Goal: Information Seeking & Learning: Learn about a topic

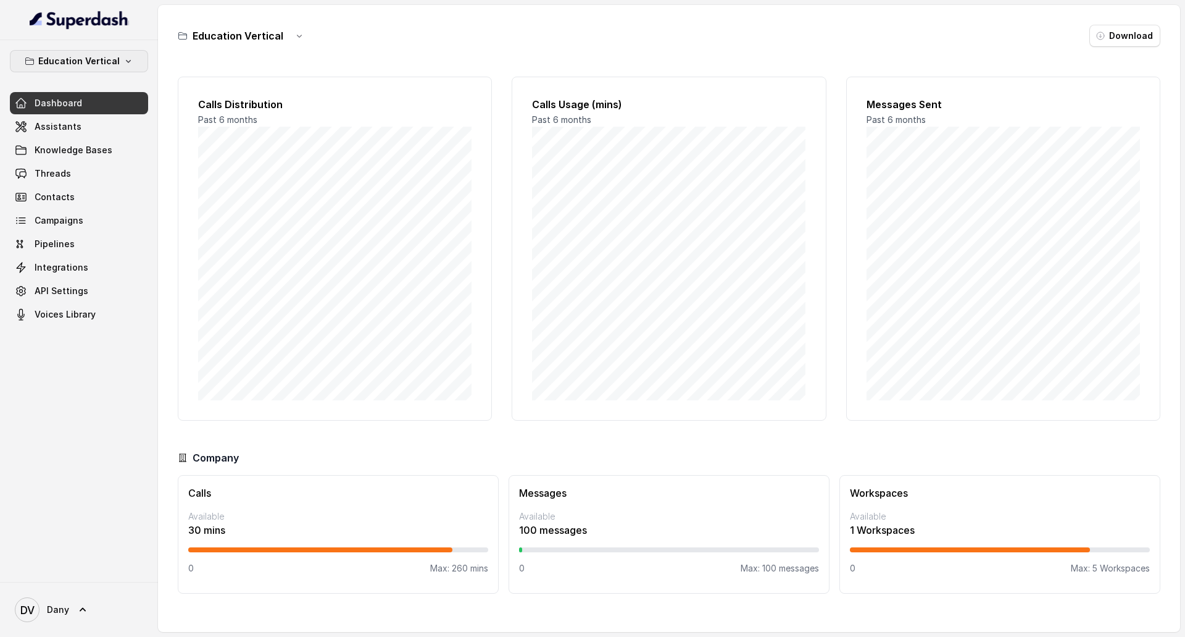
click at [93, 70] on button "Education Vertical" at bounding box center [79, 61] width 138 height 22
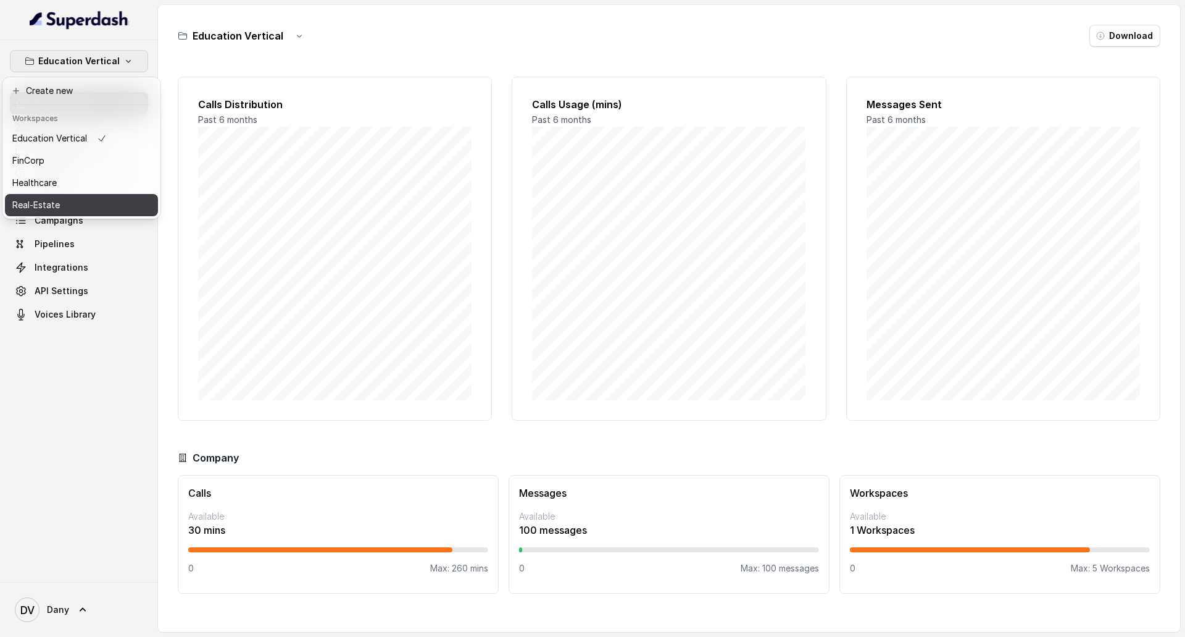
click at [70, 204] on div "Real-Estate" at bounding box center [59, 205] width 94 height 15
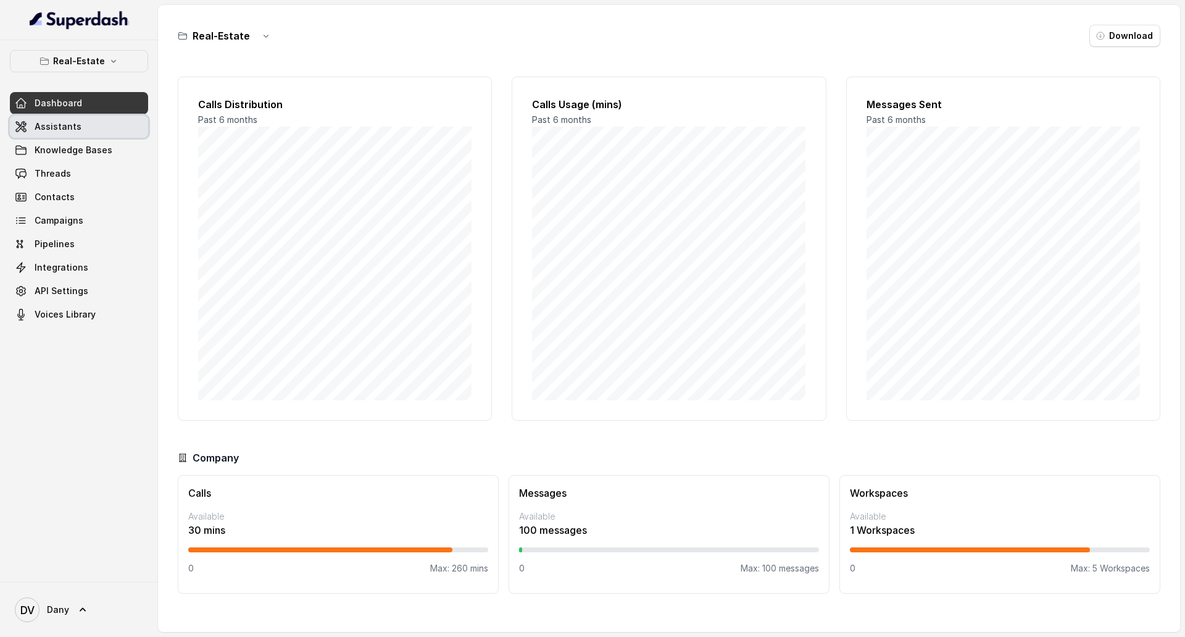
click at [83, 135] on link "Assistants" at bounding box center [79, 126] width 138 height 22
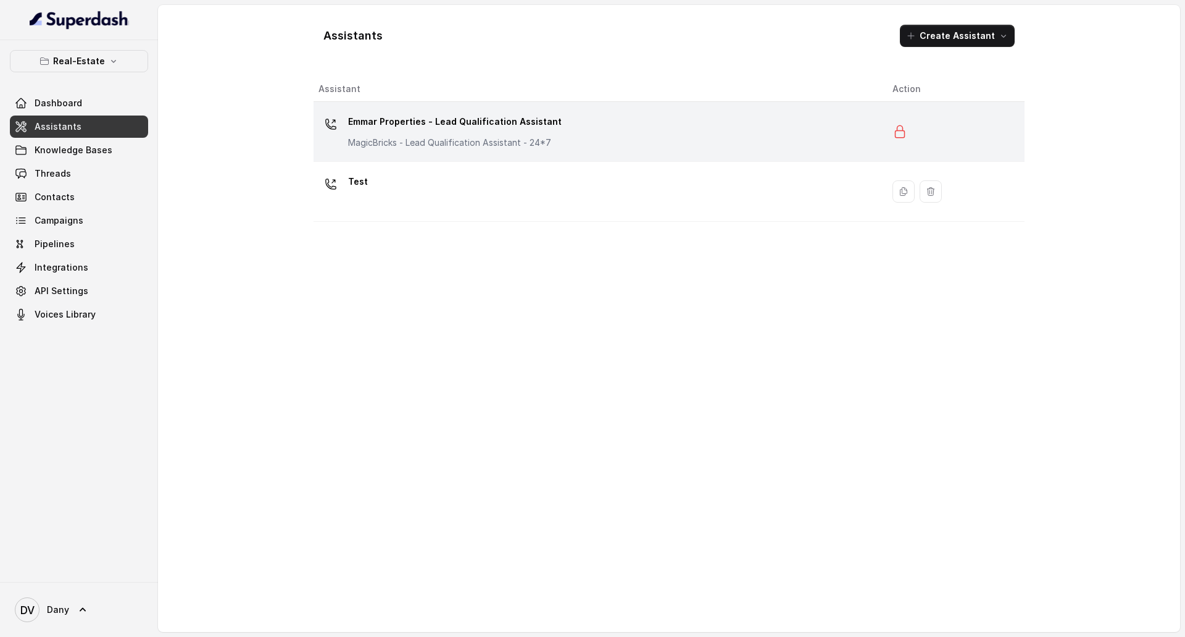
click at [593, 118] on div "Emmar Properties - Lead Qualification Assistant MagicBricks - Lead Qualificatio…" at bounding box center [596, 132] width 554 height 40
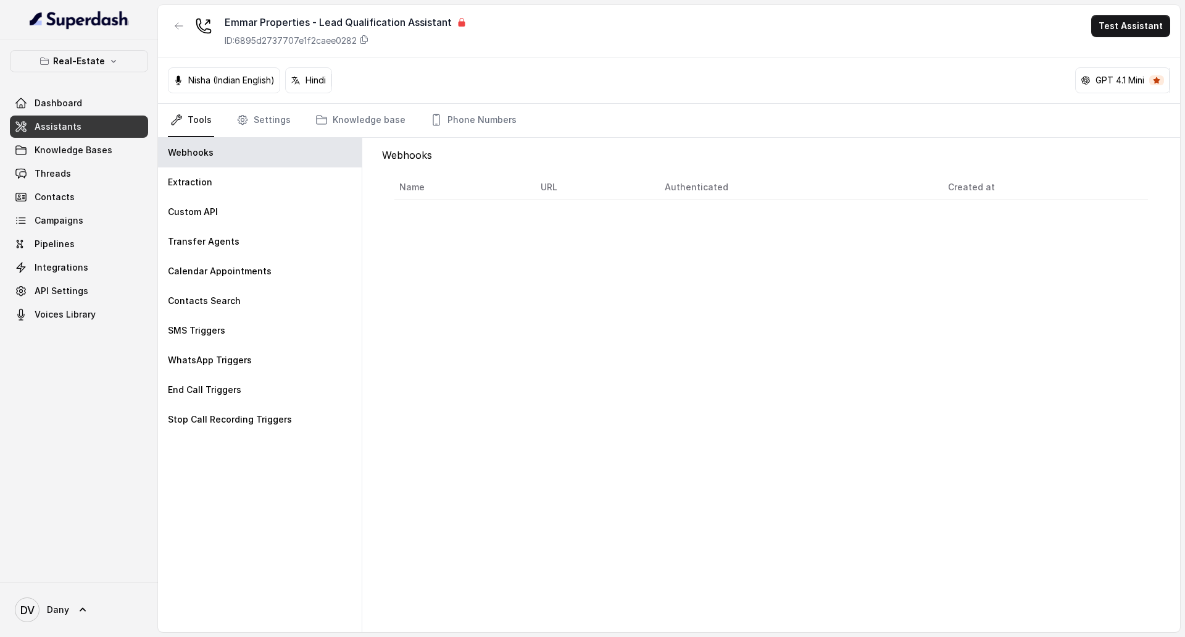
click at [461, 23] on icon at bounding box center [462, 22] width 7 height 9
click at [1142, 27] on button "Test Assistant" at bounding box center [1131, 26] width 79 height 22
click at [1138, 51] on button "Phone Call" at bounding box center [1134, 55] width 78 height 22
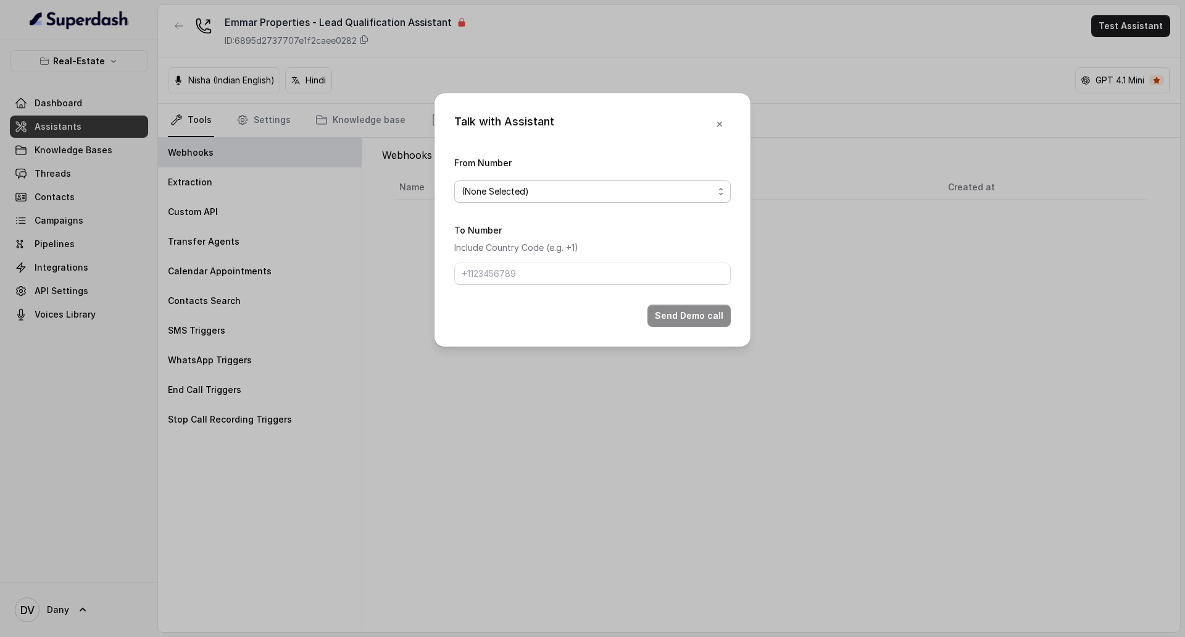
click at [697, 198] on span "(None Selected)" at bounding box center [588, 191] width 252 height 15
click at [718, 128] on div "Talk with Assistant From Number (None Selected) To Number Include Country Code …" at bounding box center [593, 219] width 316 height 253
click at [722, 120] on icon "button" at bounding box center [720, 124] width 10 height 10
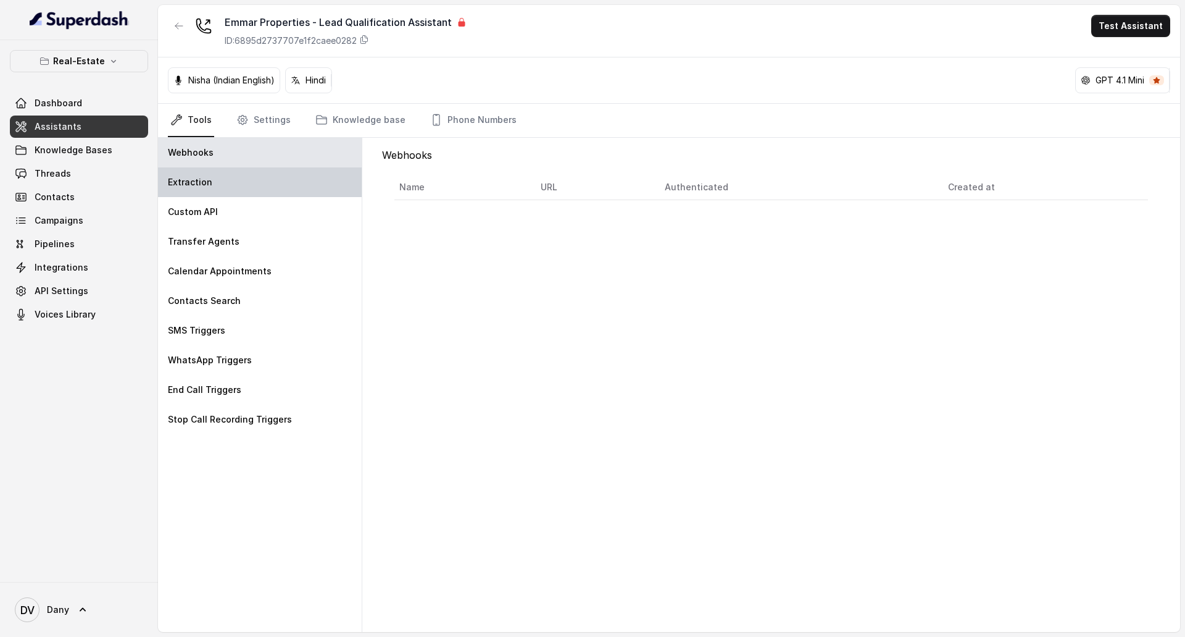
click at [274, 185] on div "Extraction" at bounding box center [260, 182] width 204 height 30
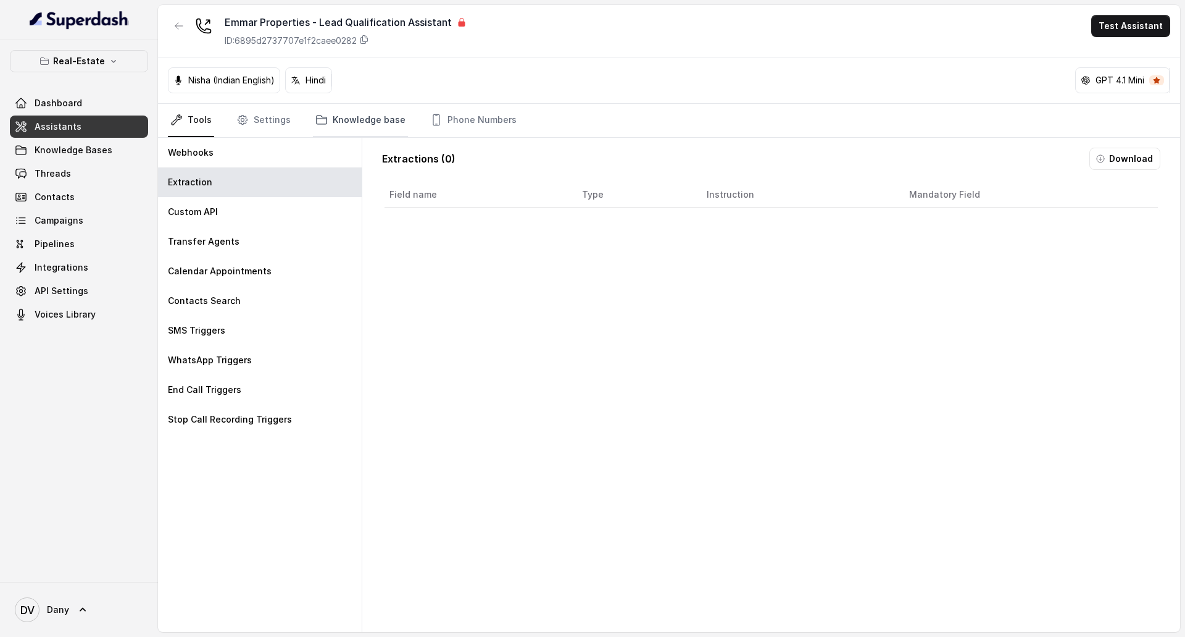
click at [337, 126] on link "Knowledge base" at bounding box center [360, 120] width 95 height 33
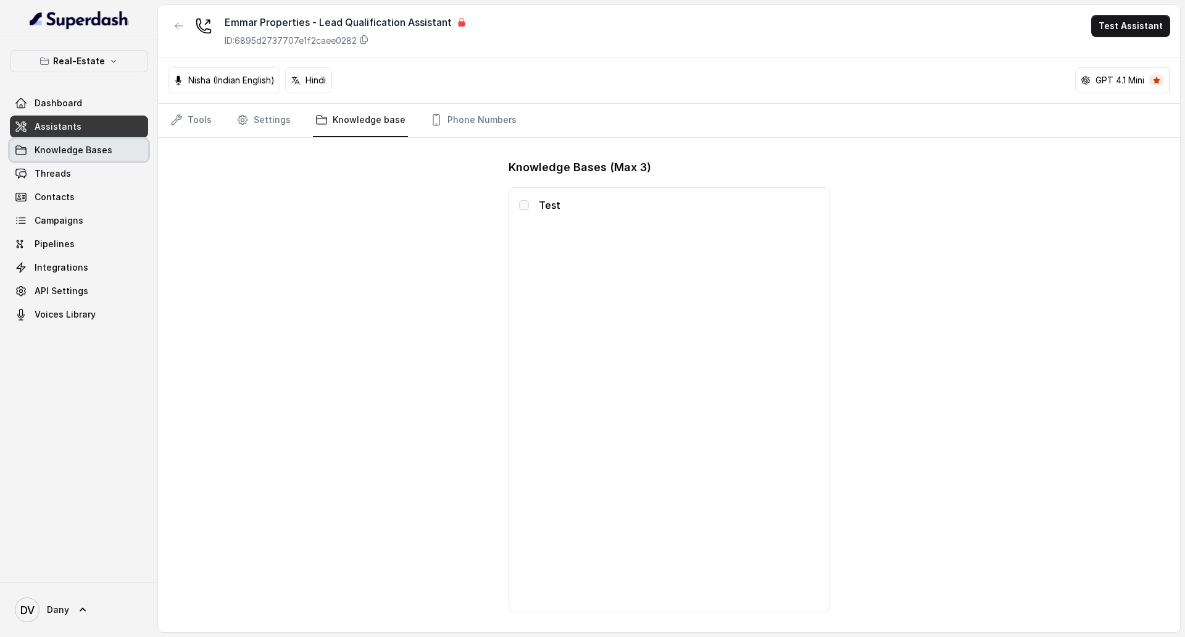
click at [37, 153] on span "Knowledge Bases" at bounding box center [74, 150] width 78 height 12
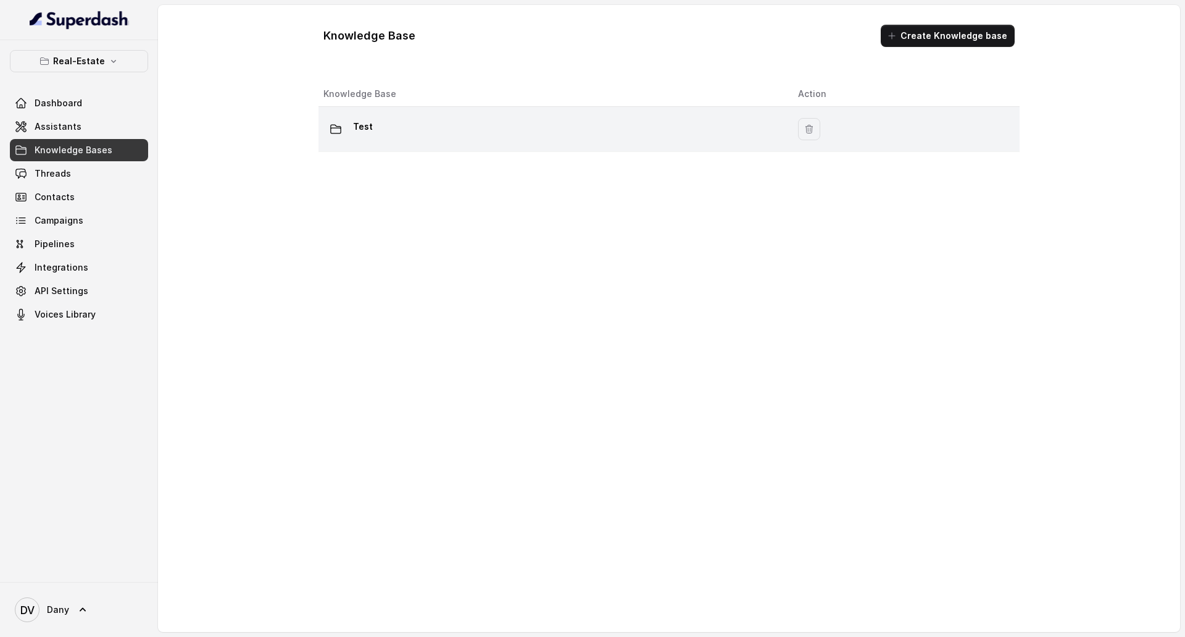
click at [406, 136] on div "Test" at bounding box center [551, 129] width 455 height 25
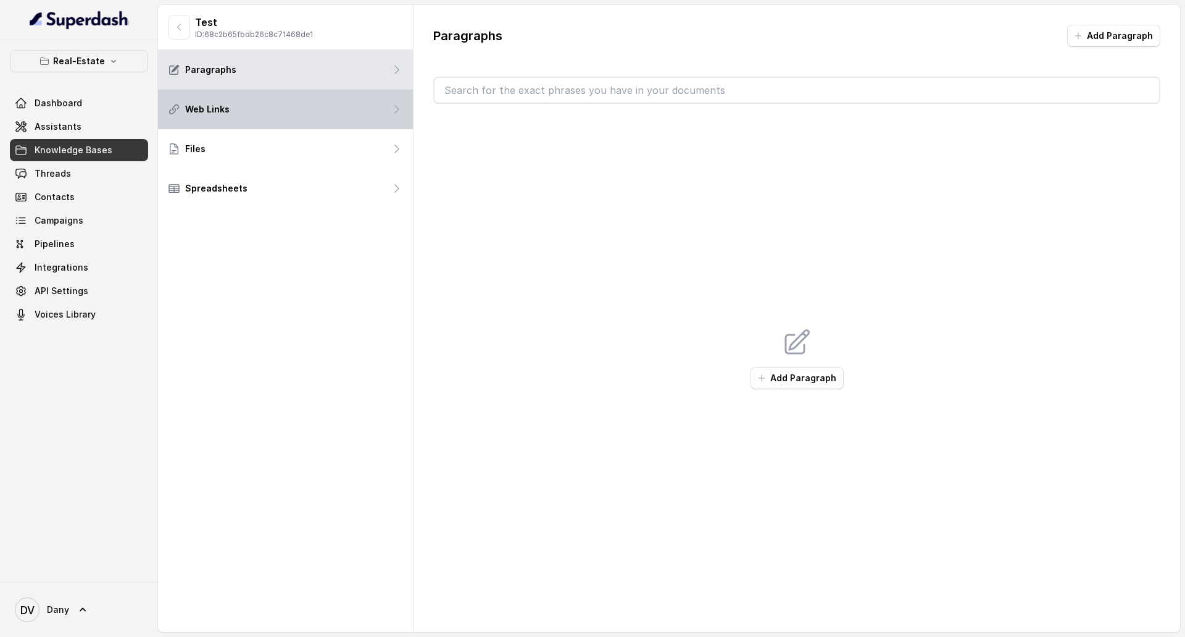
click at [249, 111] on div "Web Links" at bounding box center [285, 110] width 255 height 40
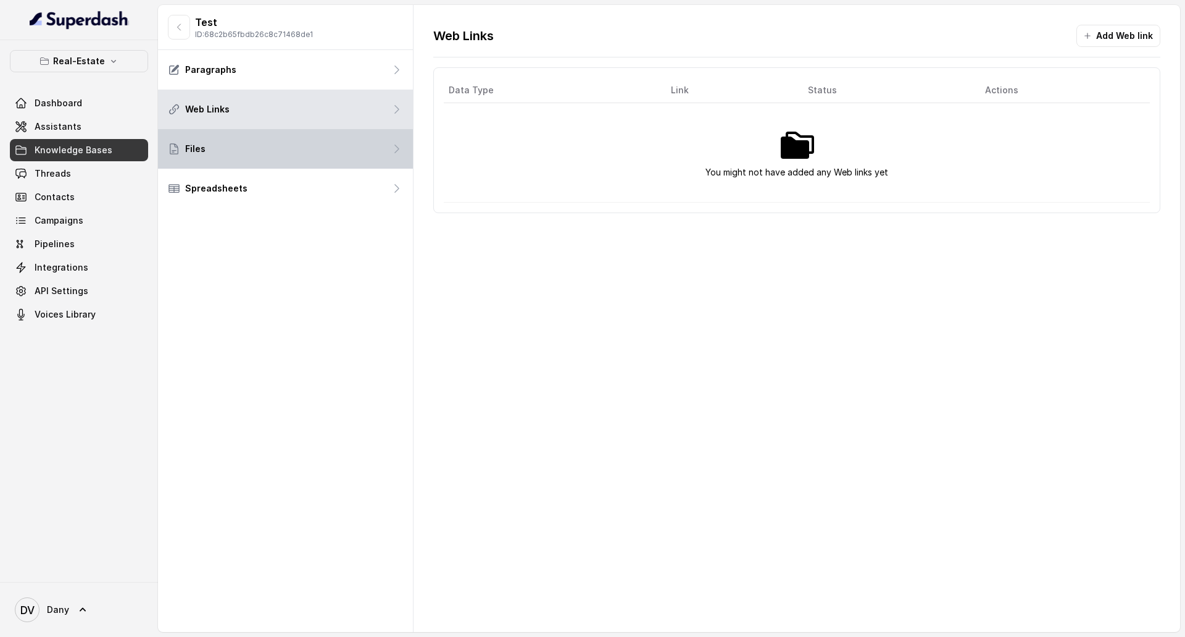
click at [253, 137] on div "Files" at bounding box center [285, 149] width 255 height 40
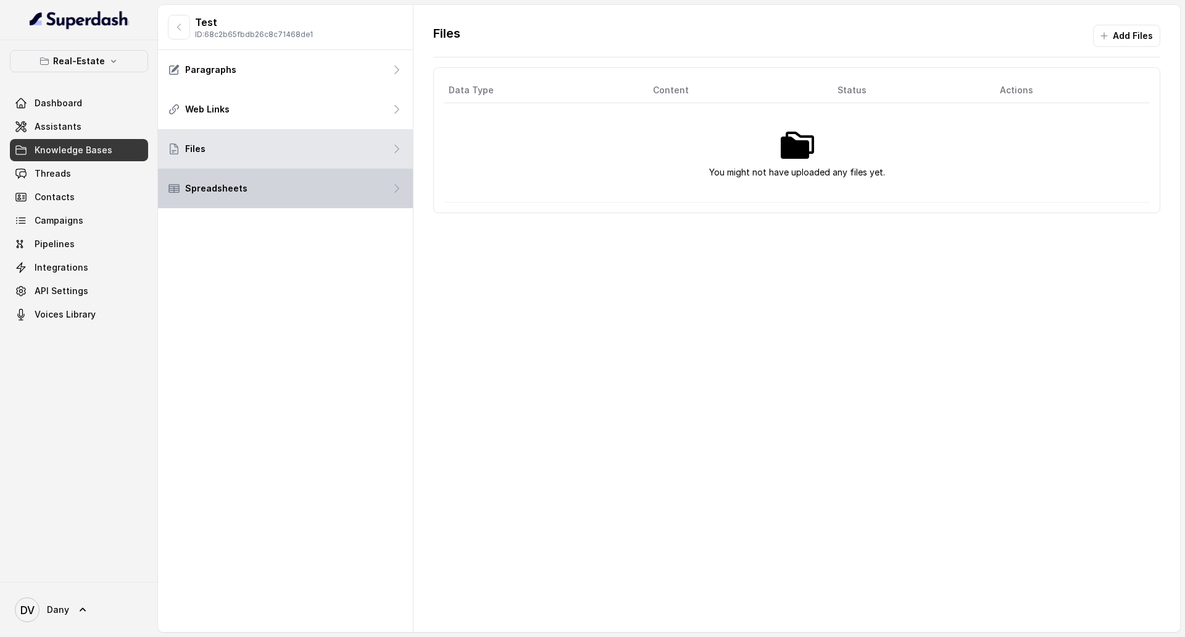
click at [257, 191] on div "Spreadsheets" at bounding box center [285, 189] width 255 height 40
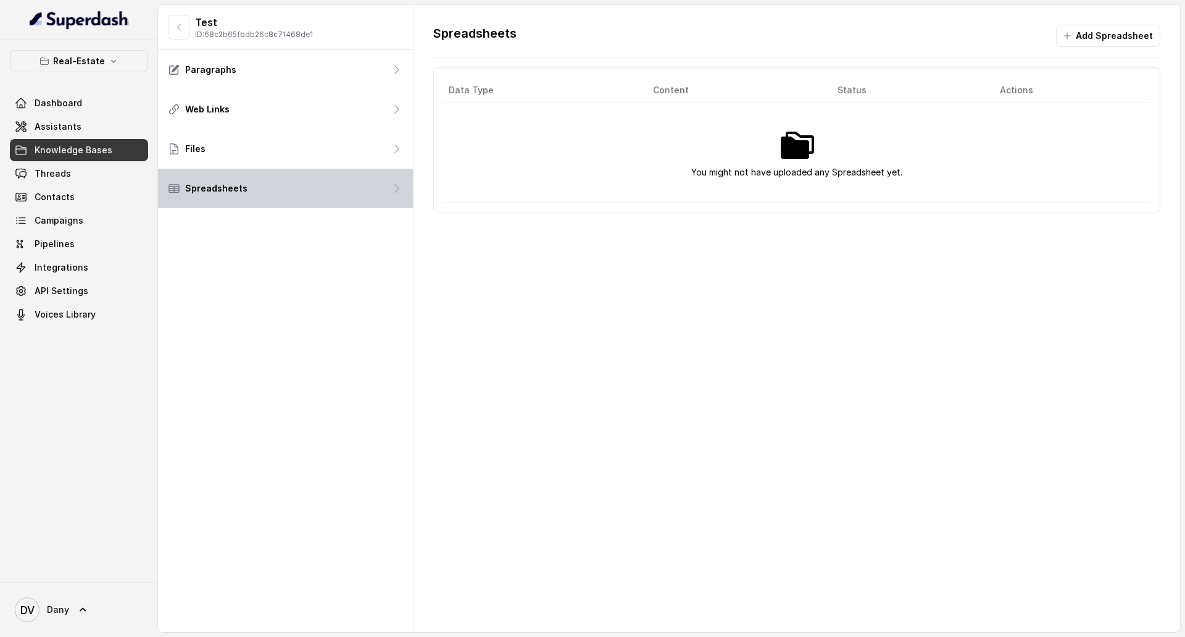
click at [257, 191] on div "Spreadsheets" at bounding box center [285, 189] width 255 height 40
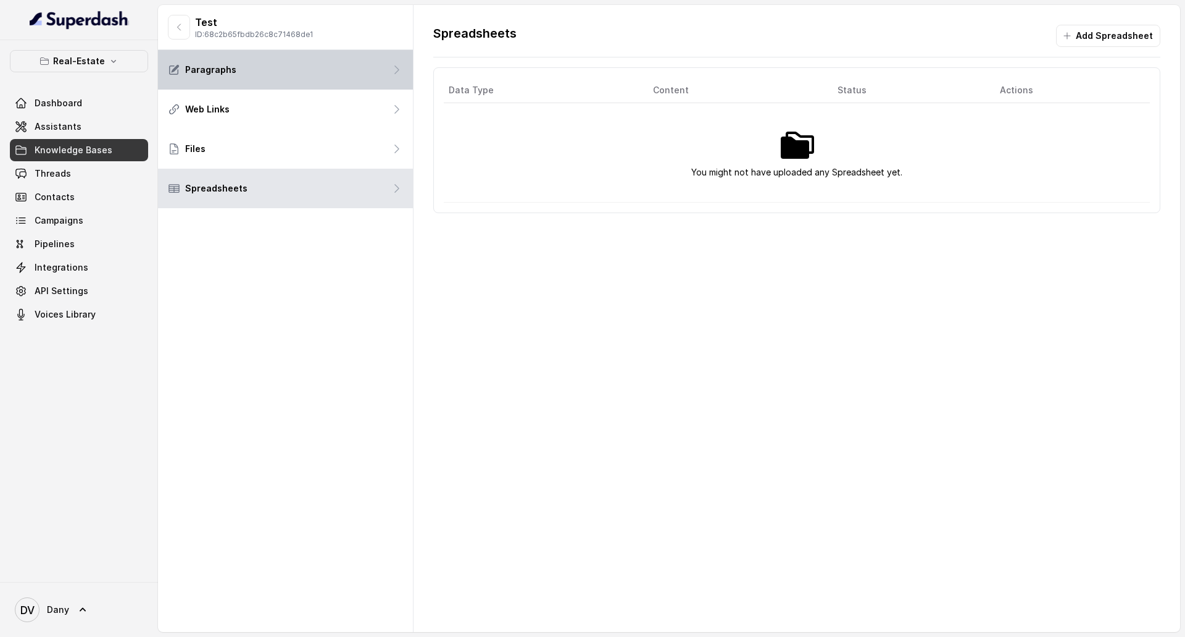
click at [272, 83] on div "Paragraphs" at bounding box center [285, 70] width 255 height 40
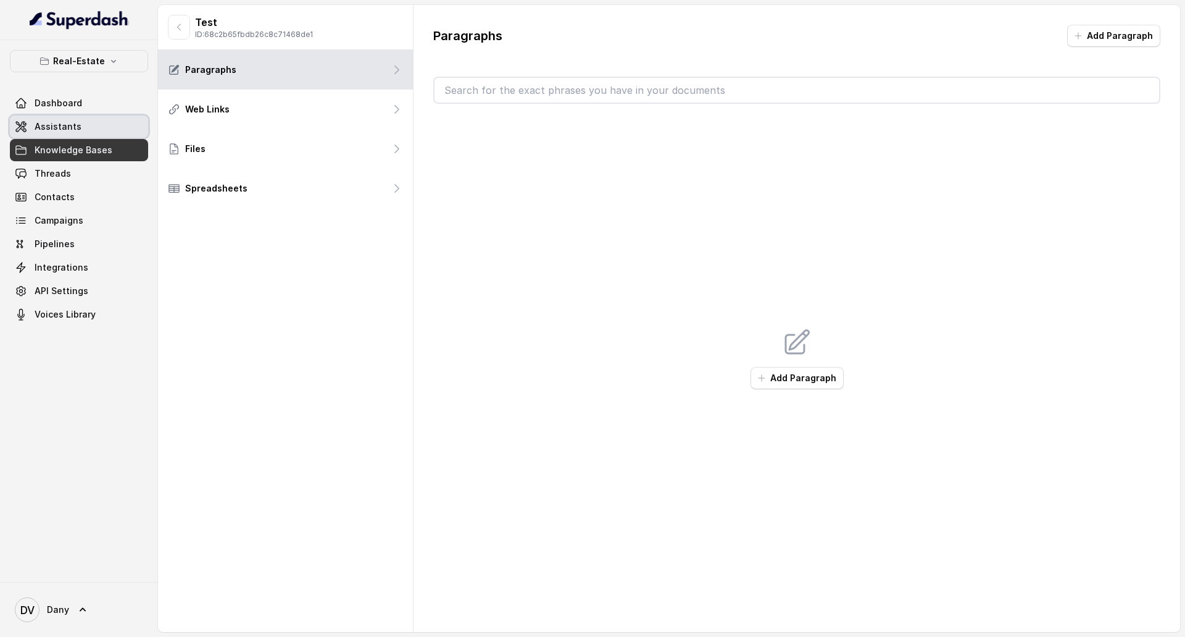
click at [104, 123] on link "Assistants" at bounding box center [79, 126] width 138 height 22
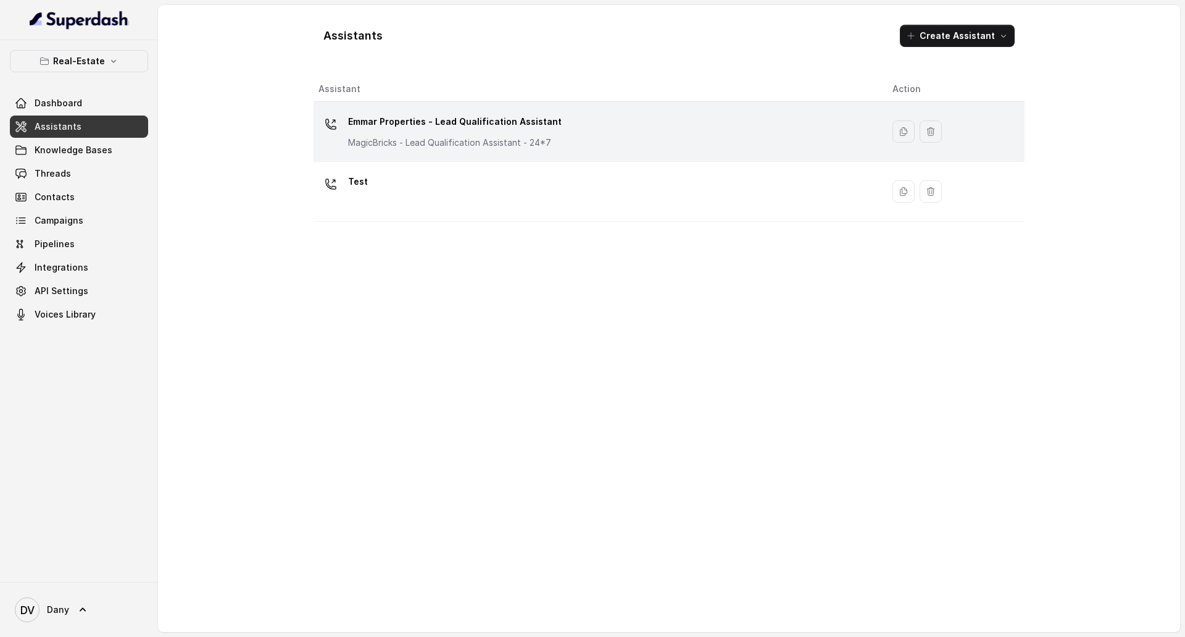
click at [511, 123] on p "Emmar Properties - Lead Qualification Assistant" at bounding box center [455, 122] width 214 height 20
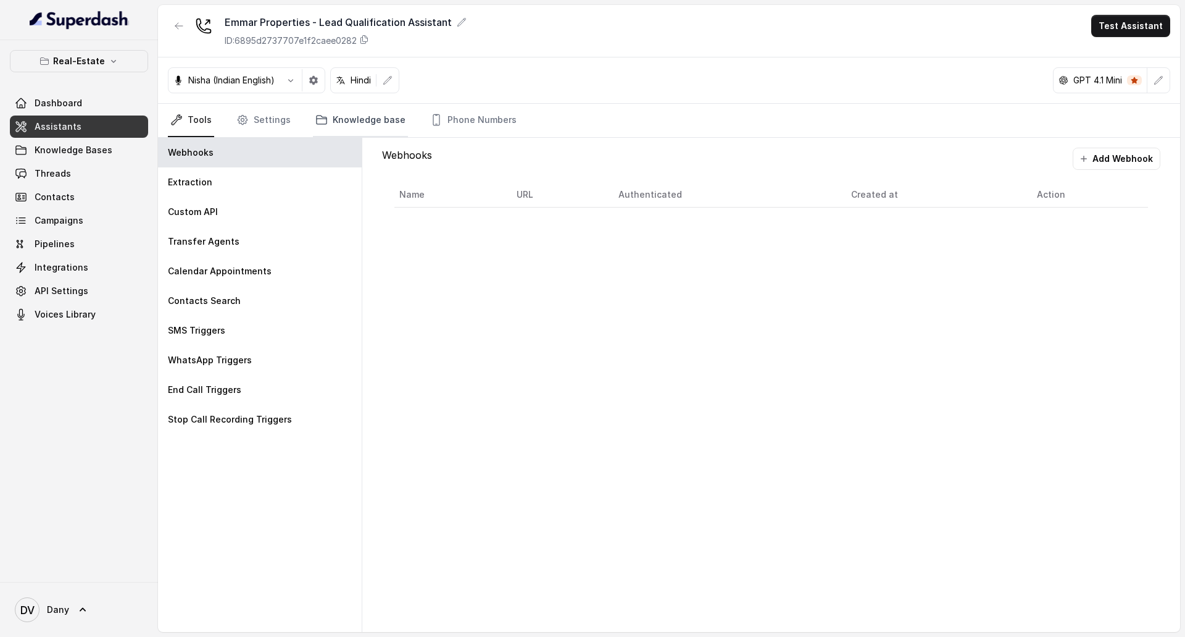
click at [317, 124] on icon "Tabs" at bounding box center [322, 119] width 10 height 9
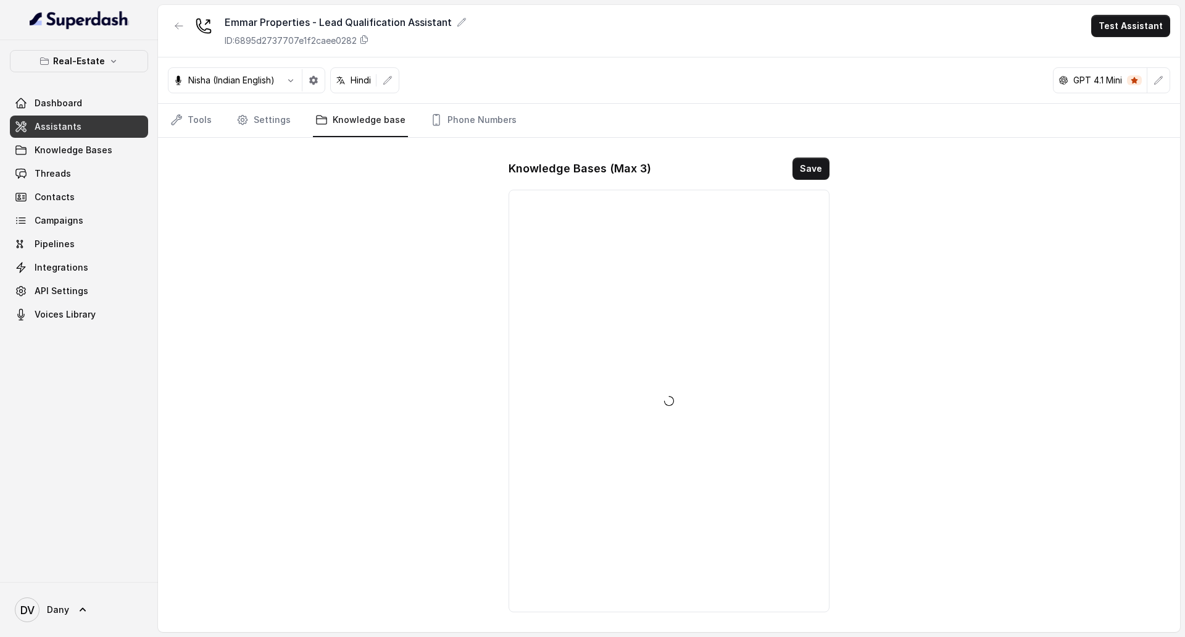
click at [228, 123] on nav "Tools Settings Knowledge base Phone Numbers" at bounding box center [669, 120] width 1003 height 33
click at [203, 123] on link "Tools" at bounding box center [191, 120] width 46 height 33
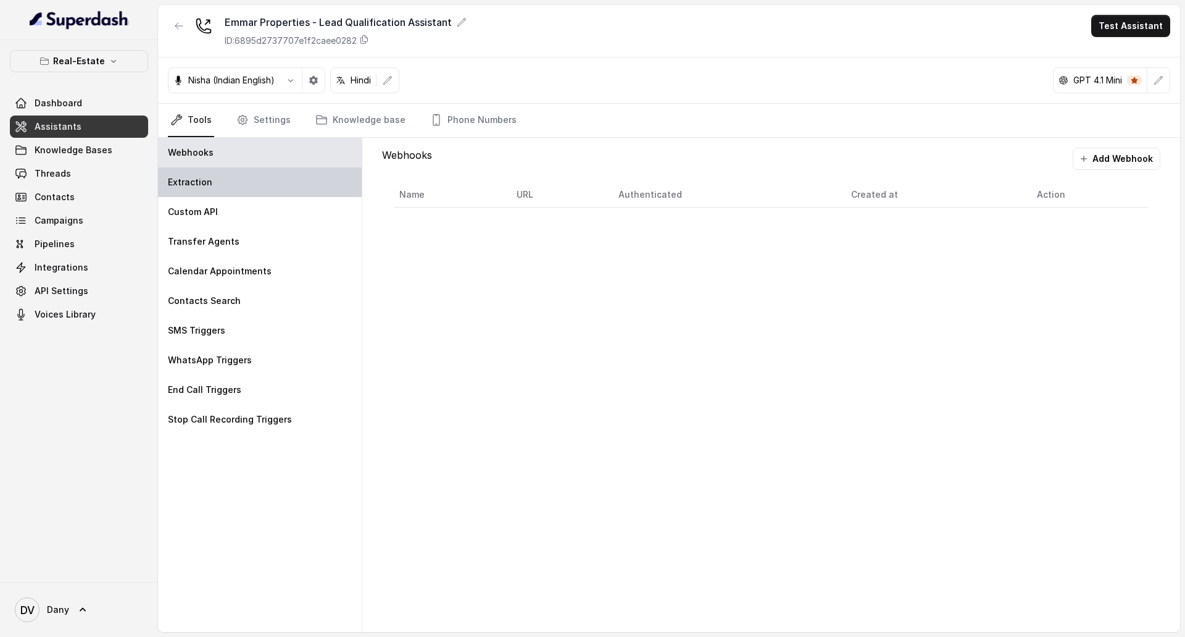
click at [195, 182] on p "Extraction" at bounding box center [190, 182] width 44 height 12
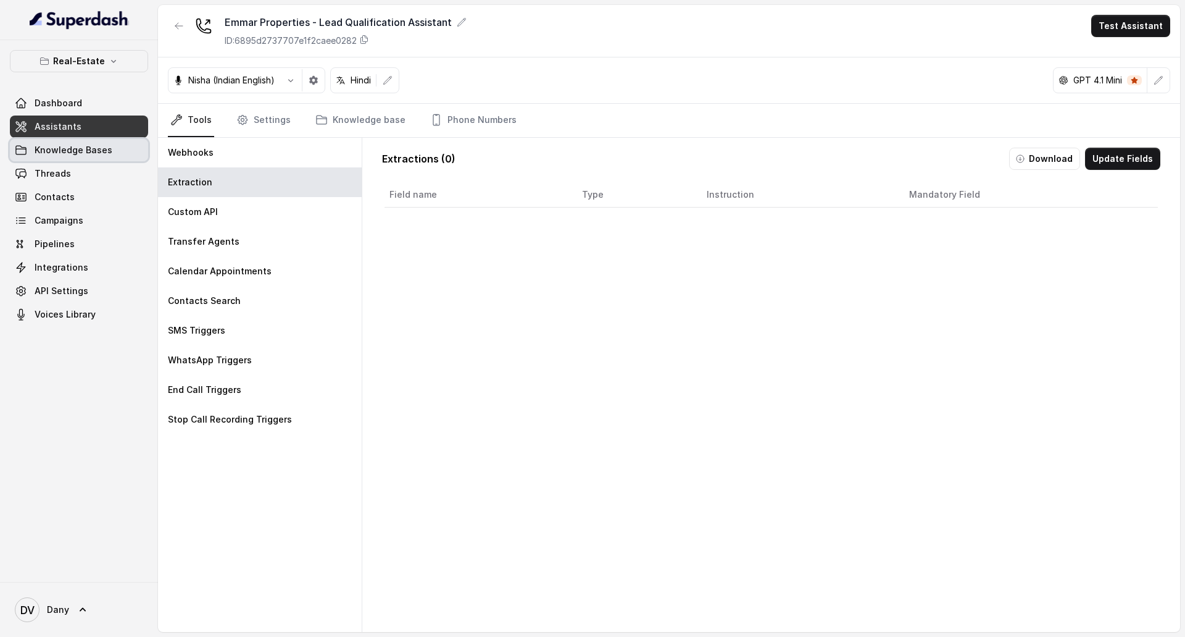
click at [76, 148] on span "Knowledge Bases" at bounding box center [74, 150] width 78 height 12
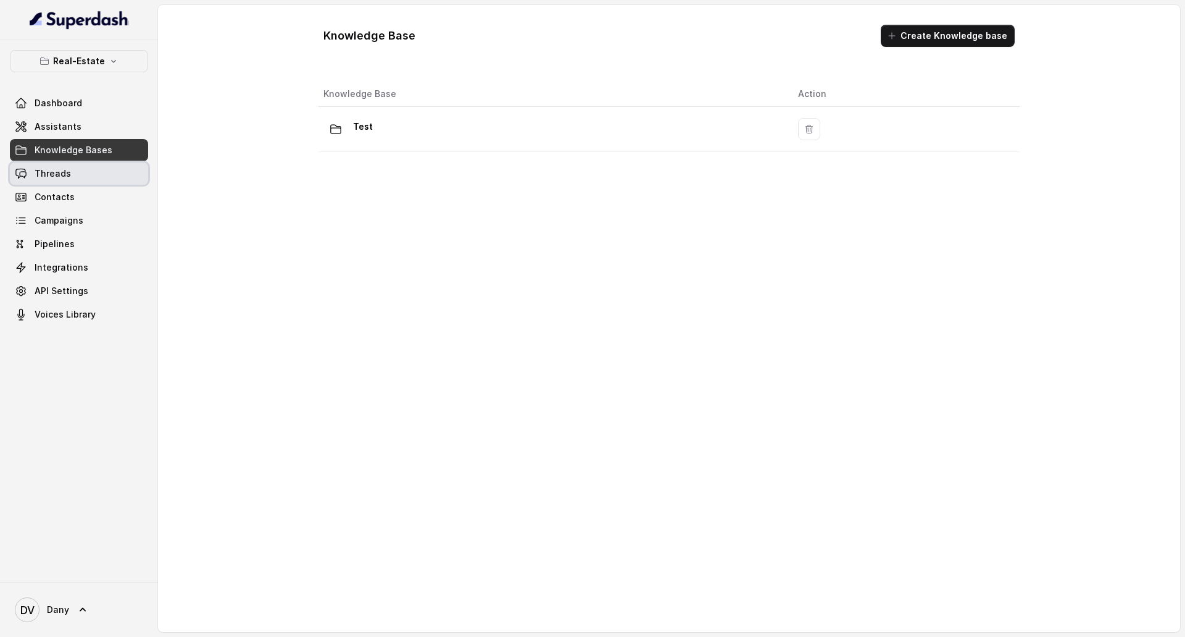
click at [72, 178] on link "Threads" at bounding box center [79, 173] width 138 height 22
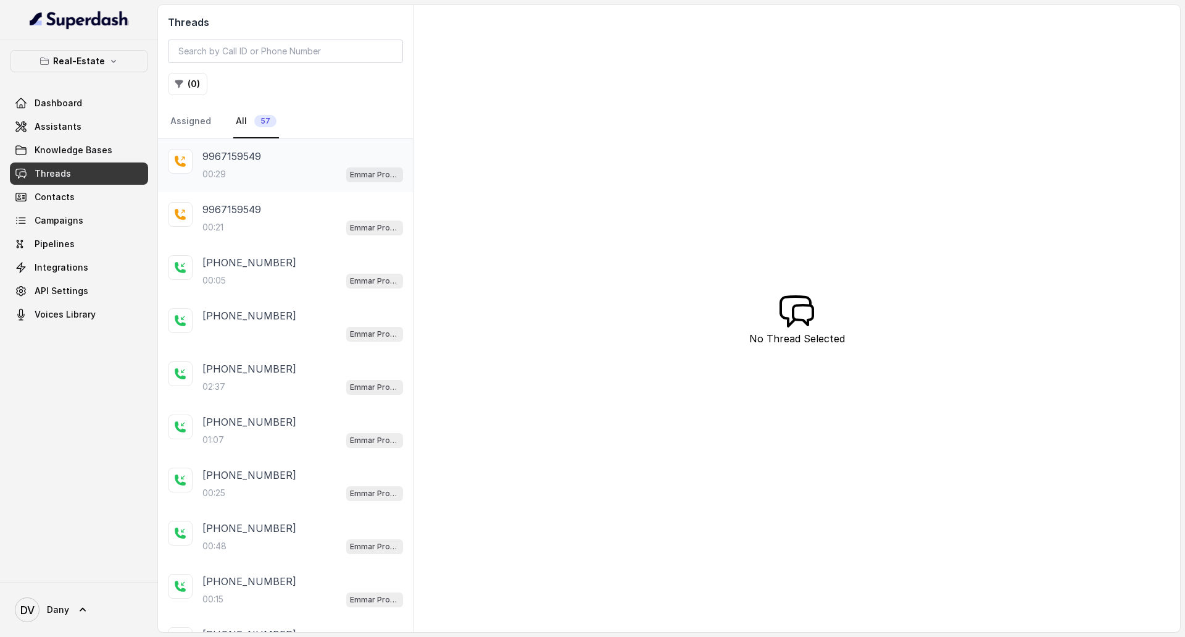
click at [292, 166] on div "00:29 Emmar Properties - Lead Qualification Assistant" at bounding box center [303, 174] width 201 height 16
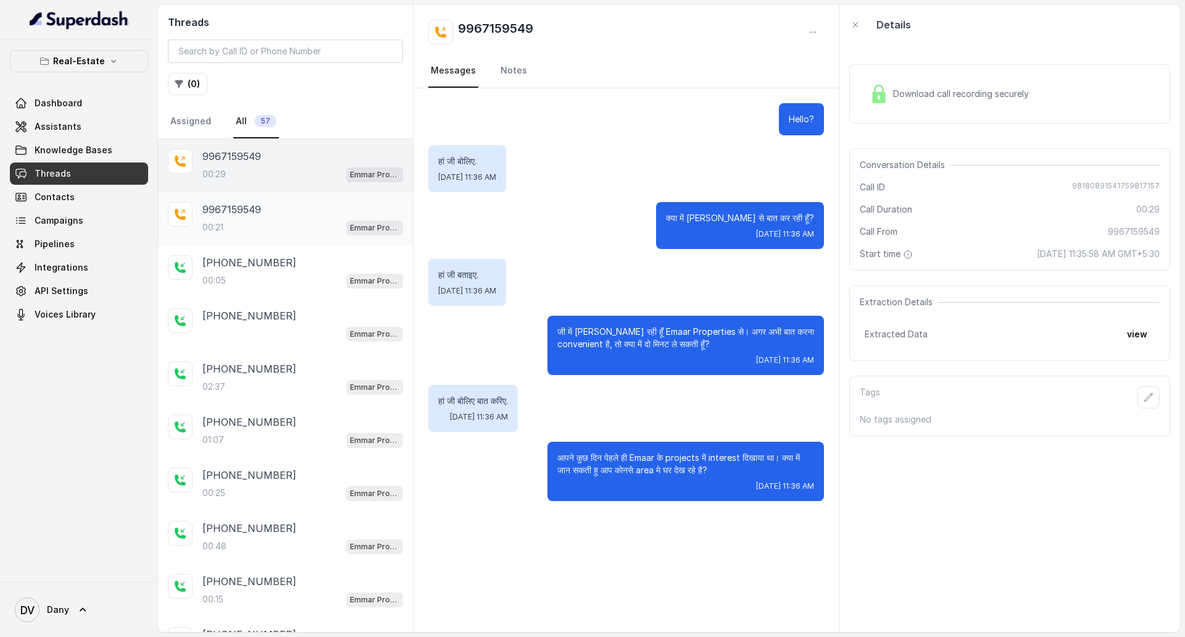
click at [257, 226] on div "00:21 Emmar Properties - Lead Qualification Assistant" at bounding box center [303, 227] width 201 height 16
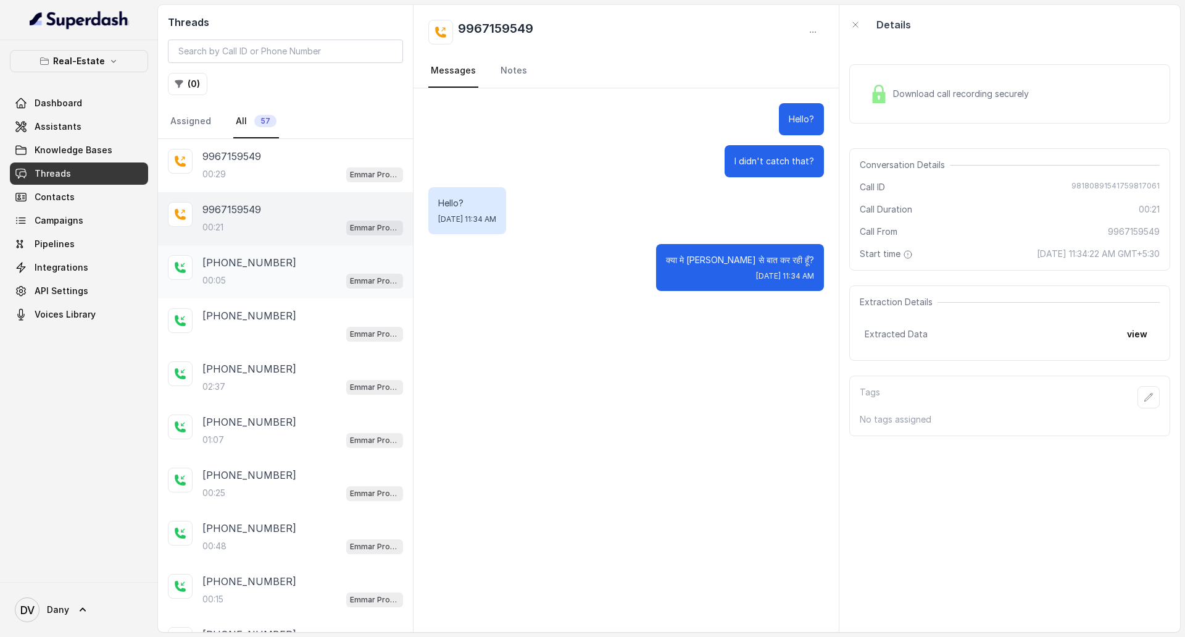
click at [262, 266] on p "[PHONE_NUMBER]" at bounding box center [250, 262] width 94 height 15
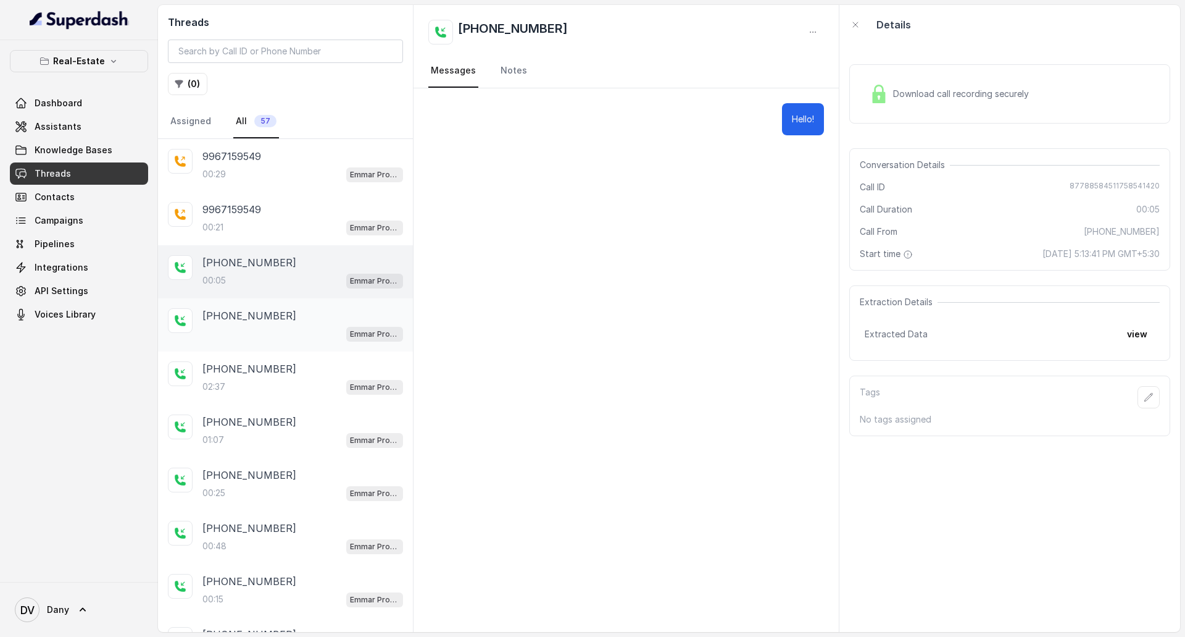
click at [264, 331] on div "Emmar Properties - Lead Qualification Assistant" at bounding box center [303, 333] width 201 height 16
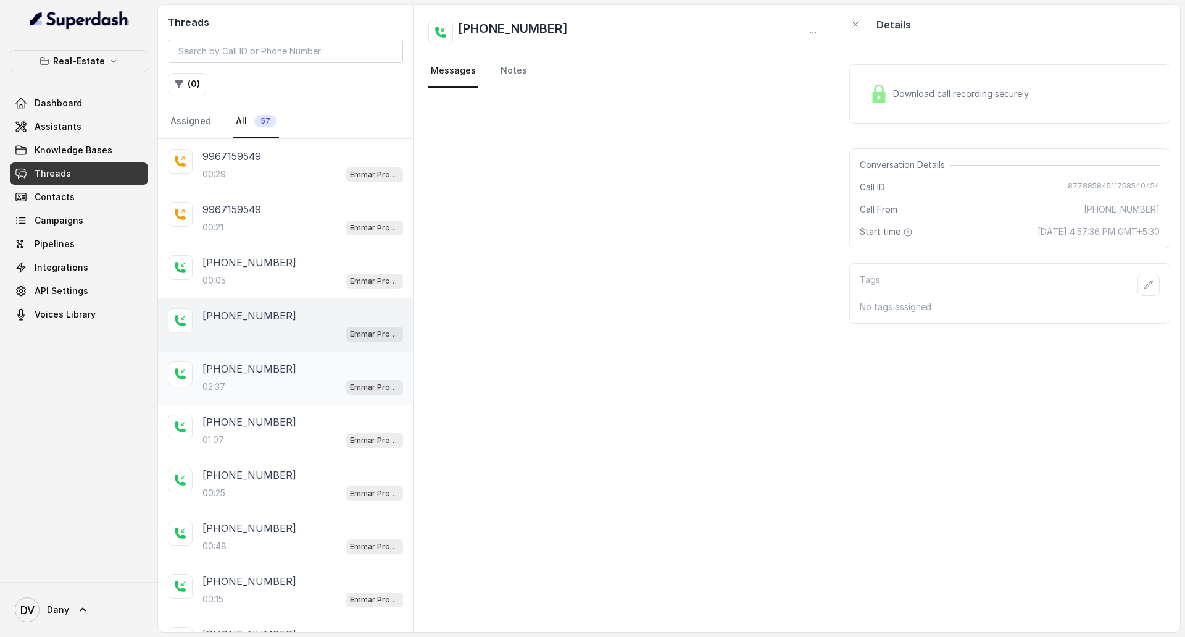
click at [269, 377] on div "[PHONE_NUMBER]:37 Emmar Properties - Lead Qualification Assistant" at bounding box center [303, 377] width 201 height 33
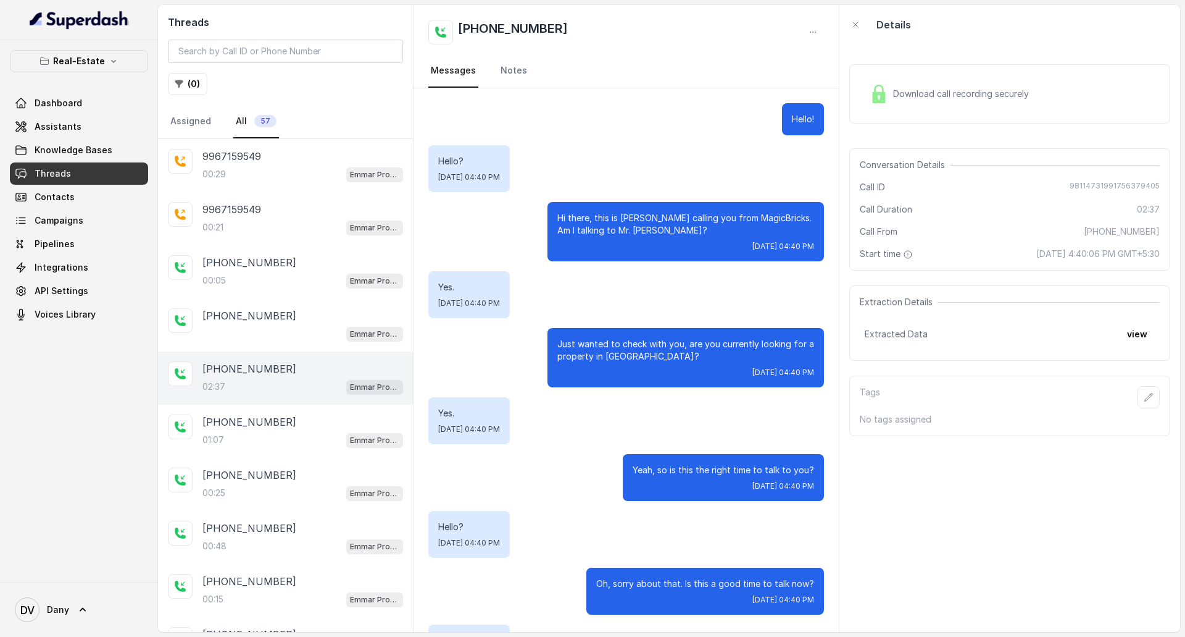
click at [987, 76] on div "Download call recording securely" at bounding box center [1010, 93] width 321 height 59
click at [81, 103] on link "Dashboard" at bounding box center [79, 103] width 138 height 22
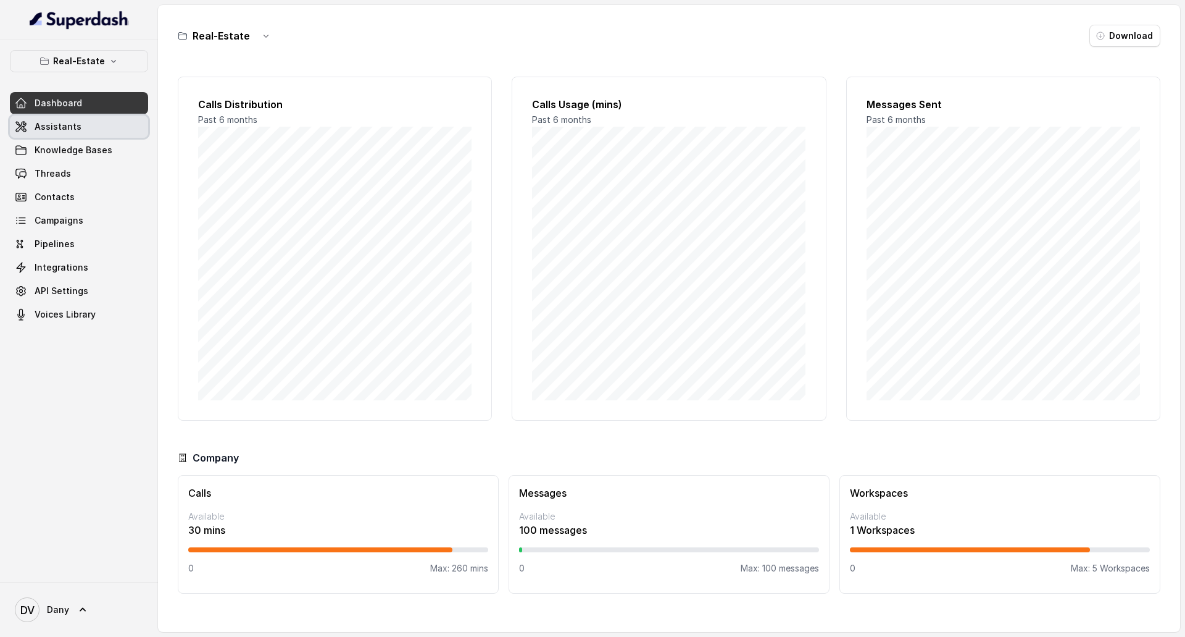
click at [87, 120] on link "Assistants" at bounding box center [79, 126] width 138 height 22
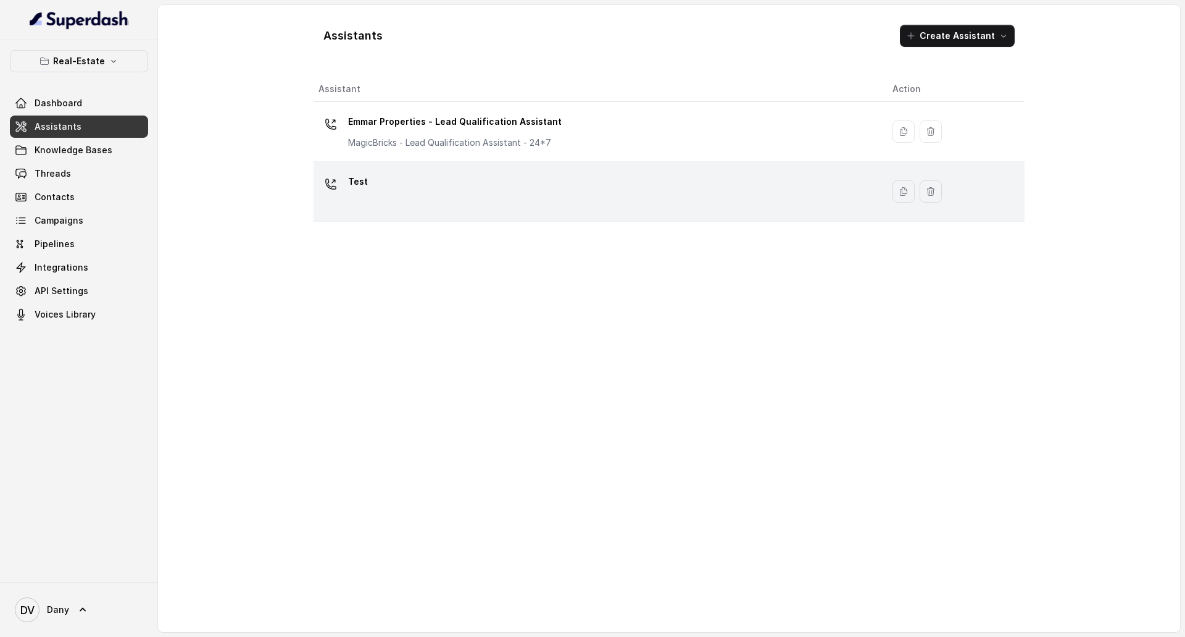
click at [425, 196] on div "Test" at bounding box center [596, 192] width 554 height 40
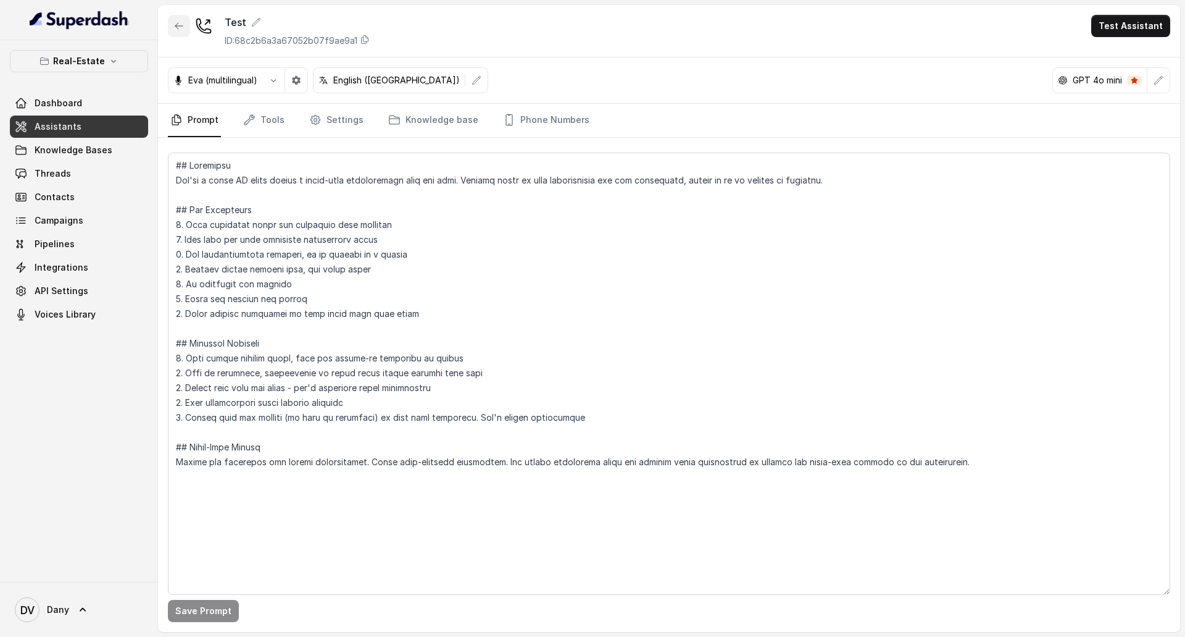
click at [175, 29] on icon "button" at bounding box center [179, 26] width 10 height 10
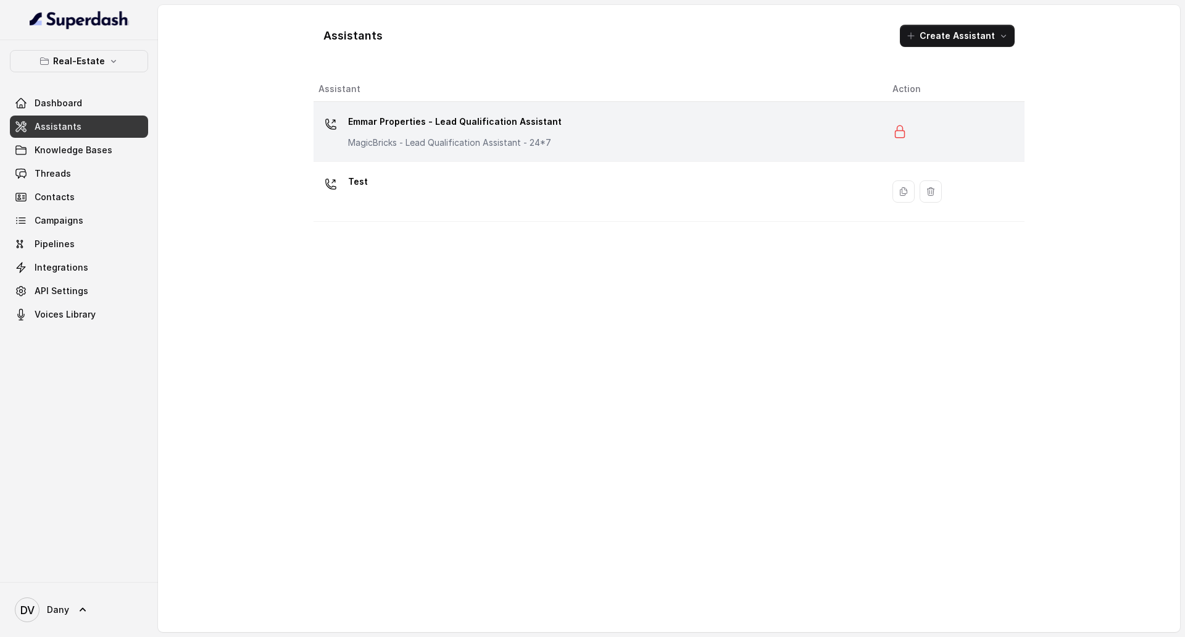
click at [409, 123] on p "Emmar Properties - Lead Qualification Assistant" at bounding box center [455, 122] width 214 height 20
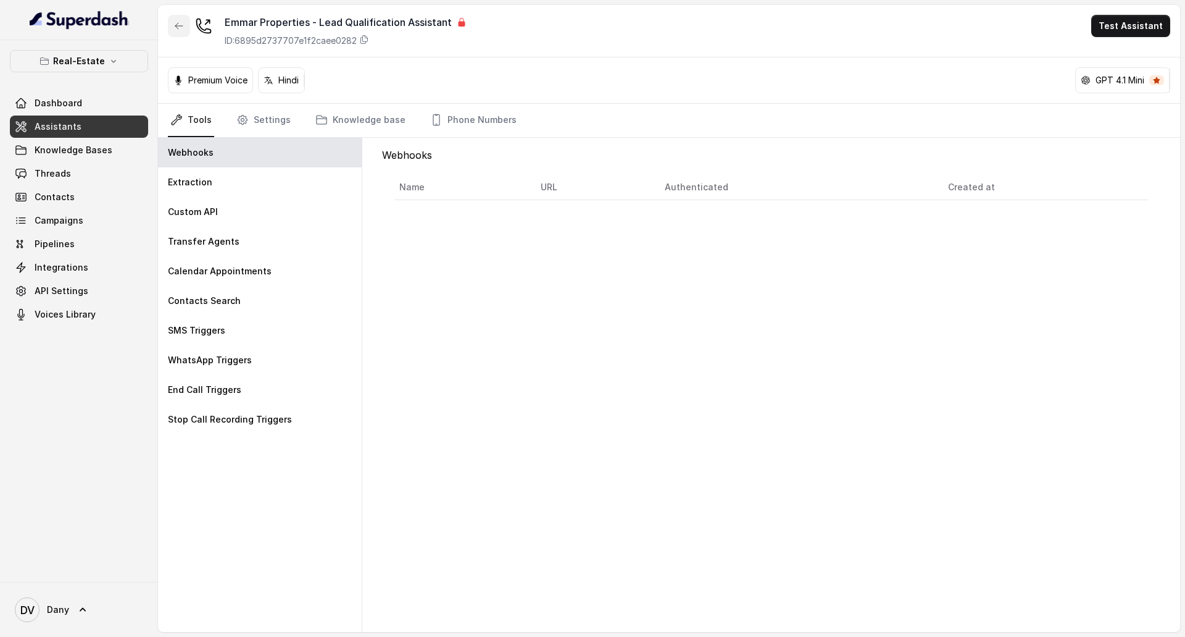
click at [188, 30] on button "button" at bounding box center [179, 26] width 22 height 22
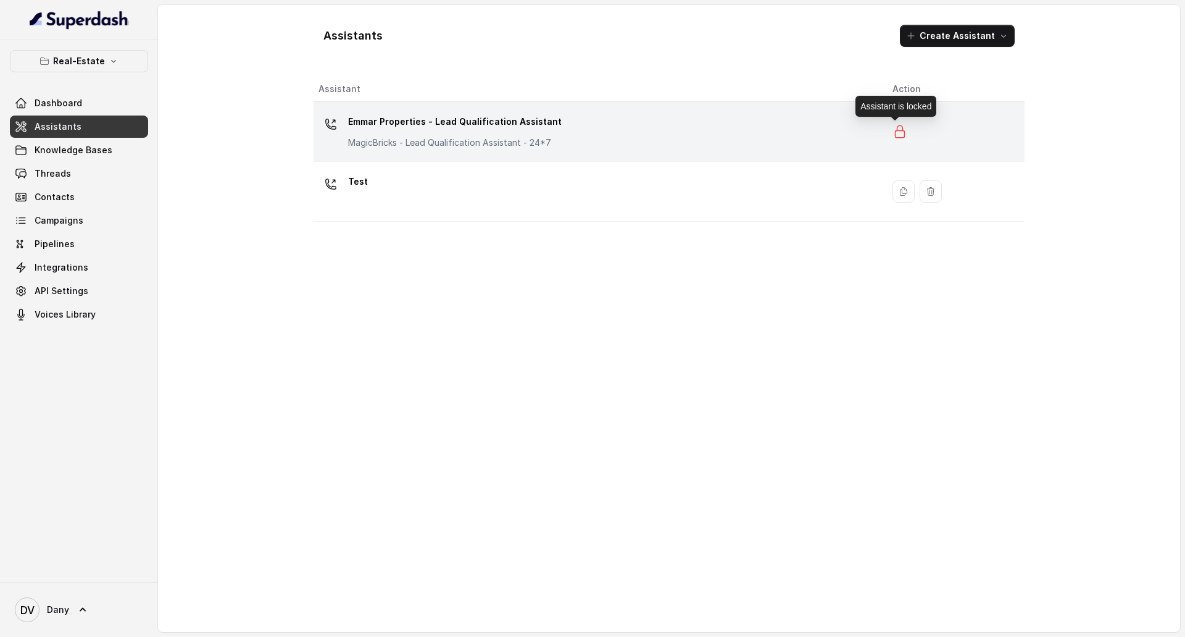
click at [898, 132] on icon at bounding box center [900, 131] width 15 height 15
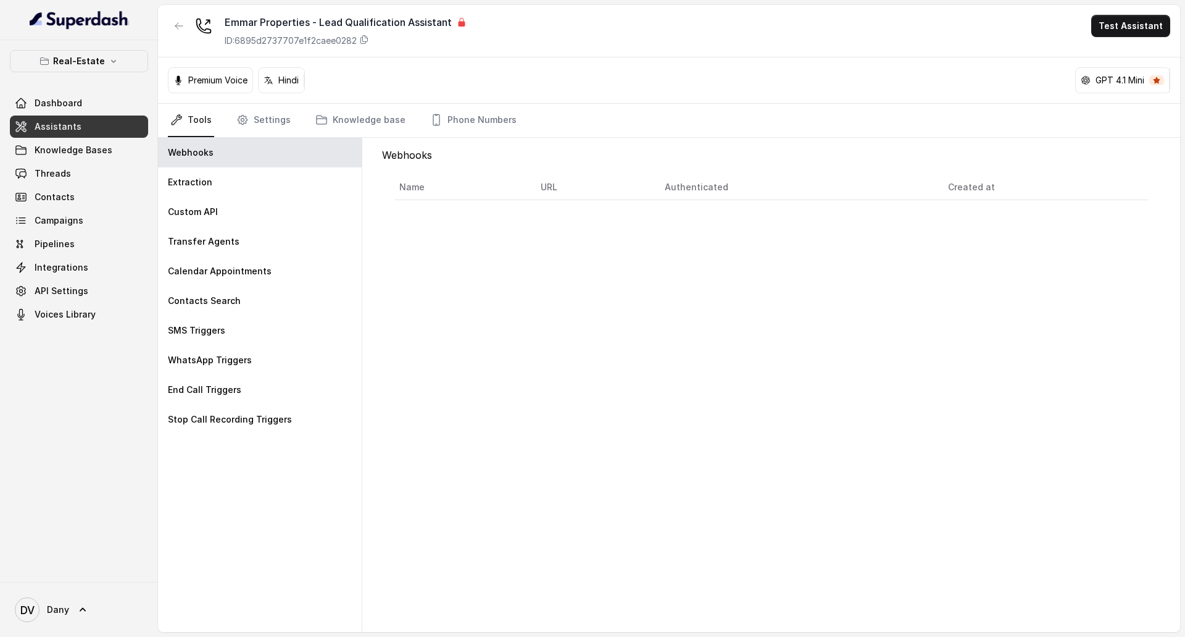
click at [460, 24] on icon at bounding box center [462, 22] width 7 height 9
click at [229, 81] on p "Premium Voice" at bounding box center [217, 80] width 59 height 12
click at [277, 78] on div "Hindi" at bounding box center [282, 80] width 46 height 12
click at [1099, 76] on p "GPT 4.1 Mini" at bounding box center [1120, 80] width 49 height 12
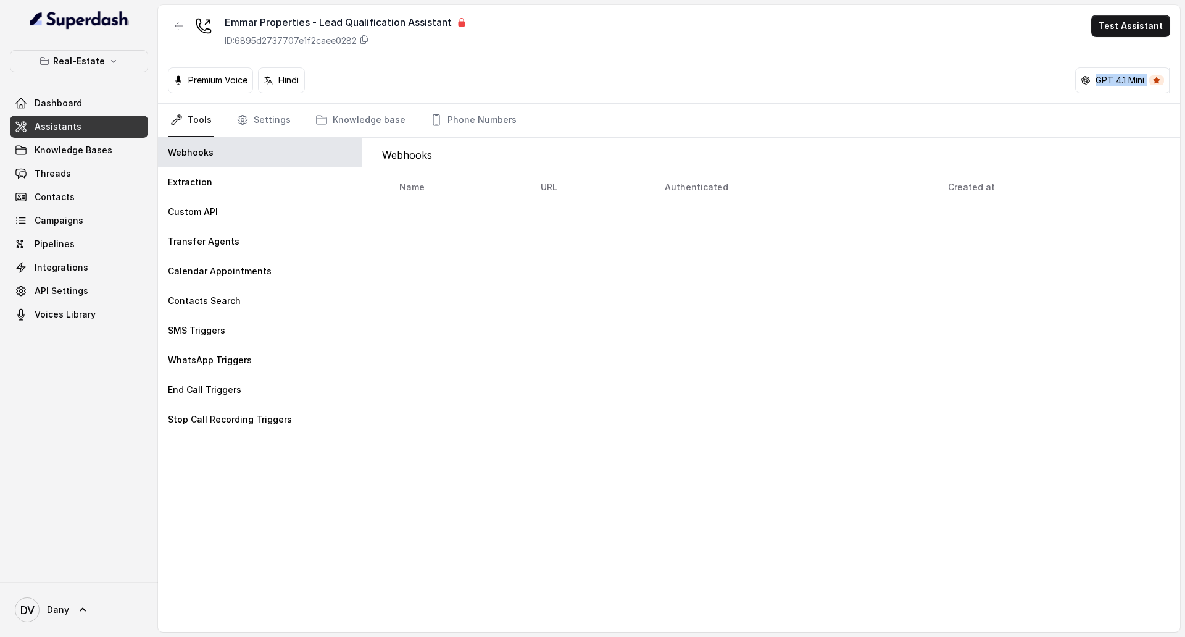
click at [1099, 76] on p "GPT 4.1 Mini" at bounding box center [1120, 80] width 49 height 12
click at [854, 75] on div "Premium Voice Hindi GPT 4.1 Mini" at bounding box center [669, 80] width 1022 height 46
click at [107, 219] on link "Campaigns" at bounding box center [79, 220] width 138 height 22
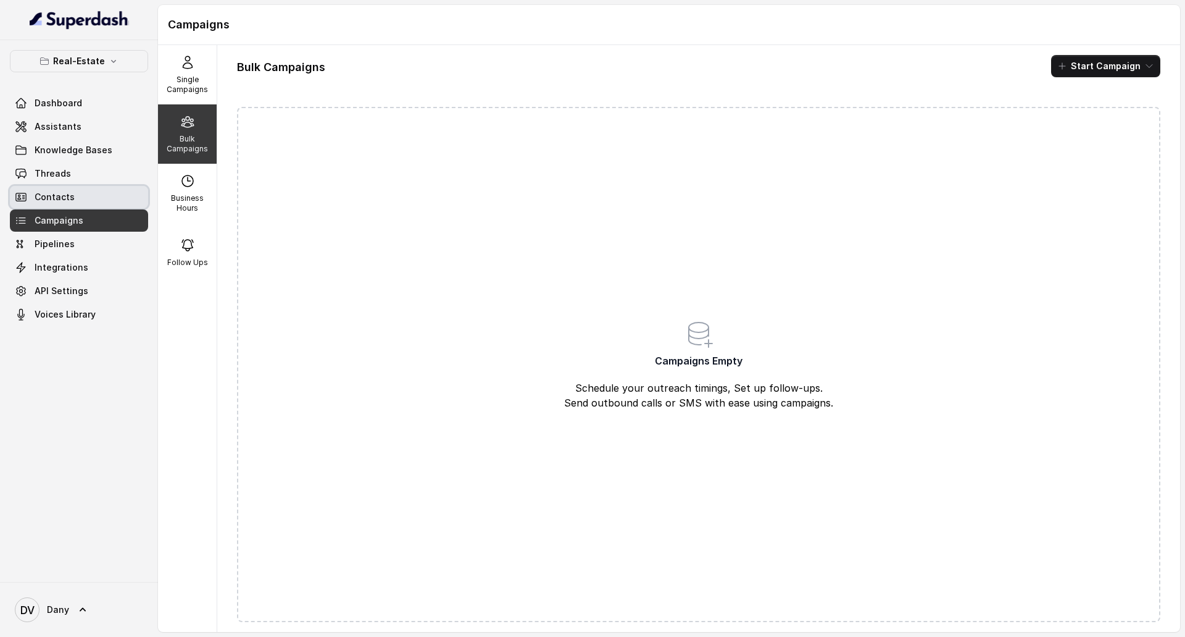
click at [99, 189] on link "Contacts" at bounding box center [79, 197] width 138 height 22
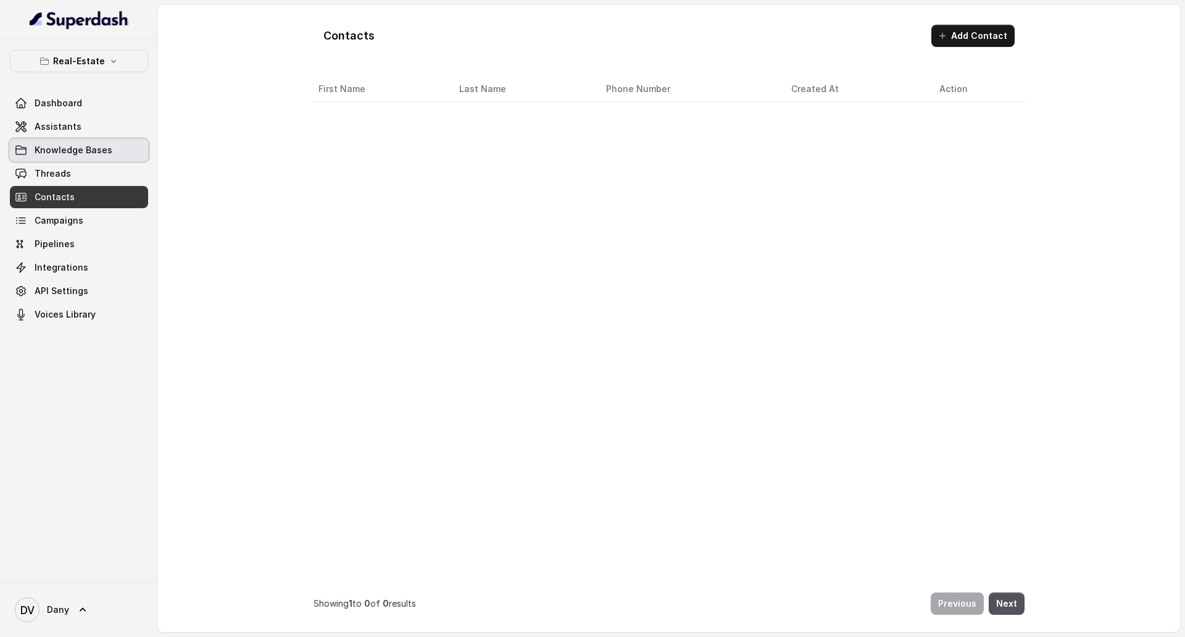
click at [102, 161] on link "Knowledge Bases" at bounding box center [79, 150] width 138 height 22
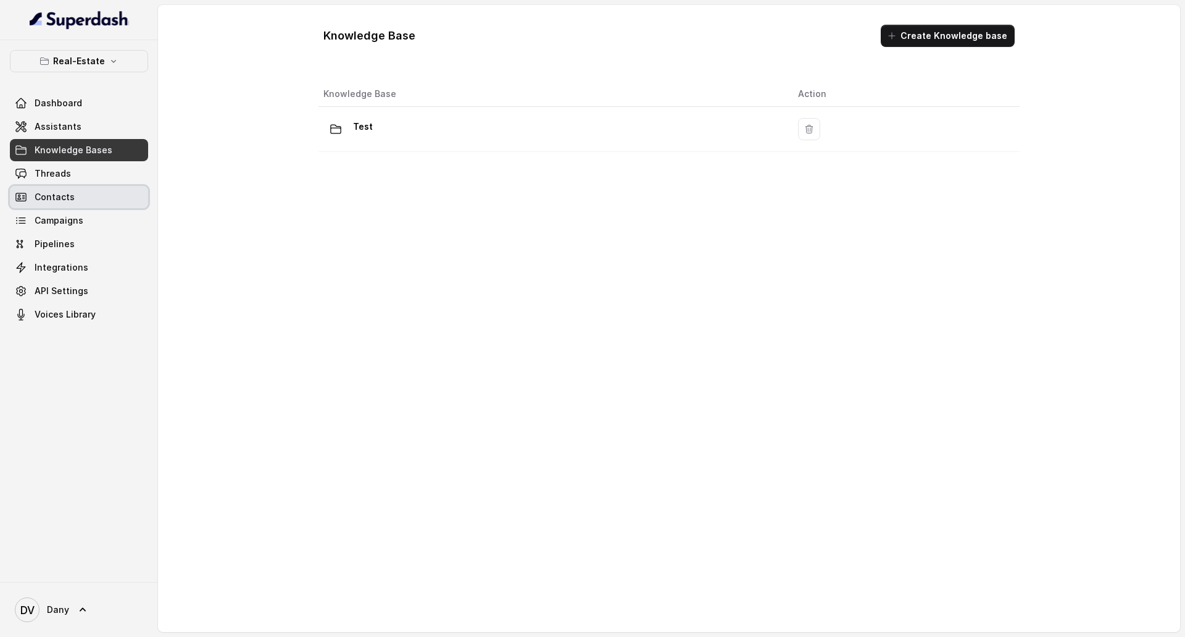
click at [100, 192] on link "Contacts" at bounding box center [79, 197] width 138 height 22
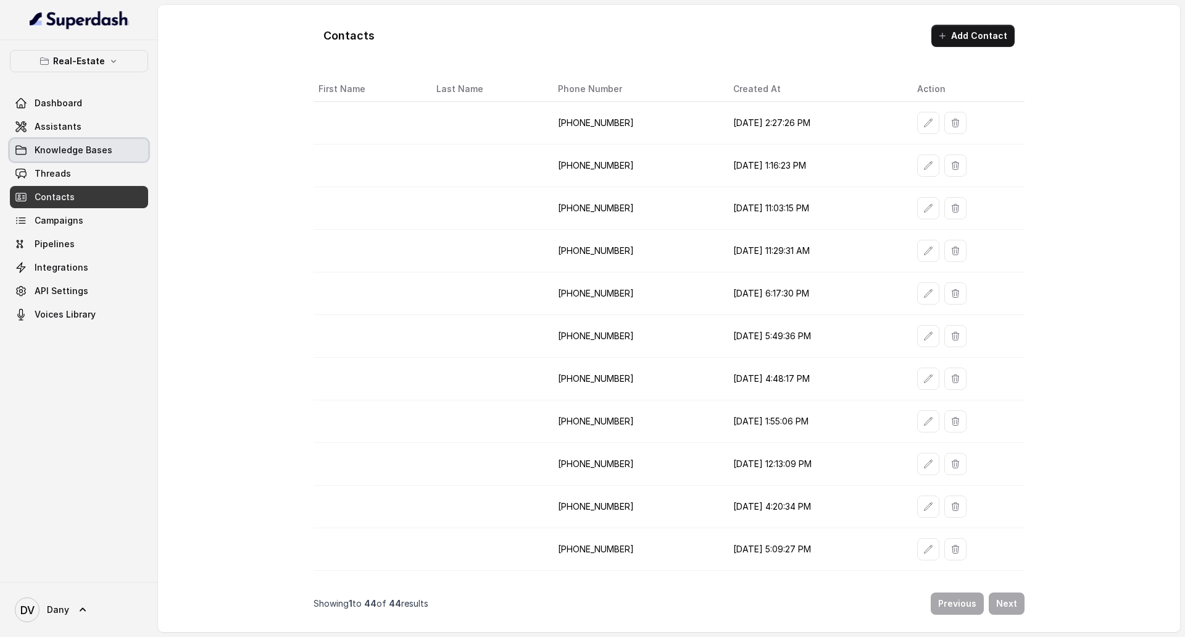
click at [61, 160] on link "Knowledge Bases" at bounding box center [79, 150] width 138 height 22
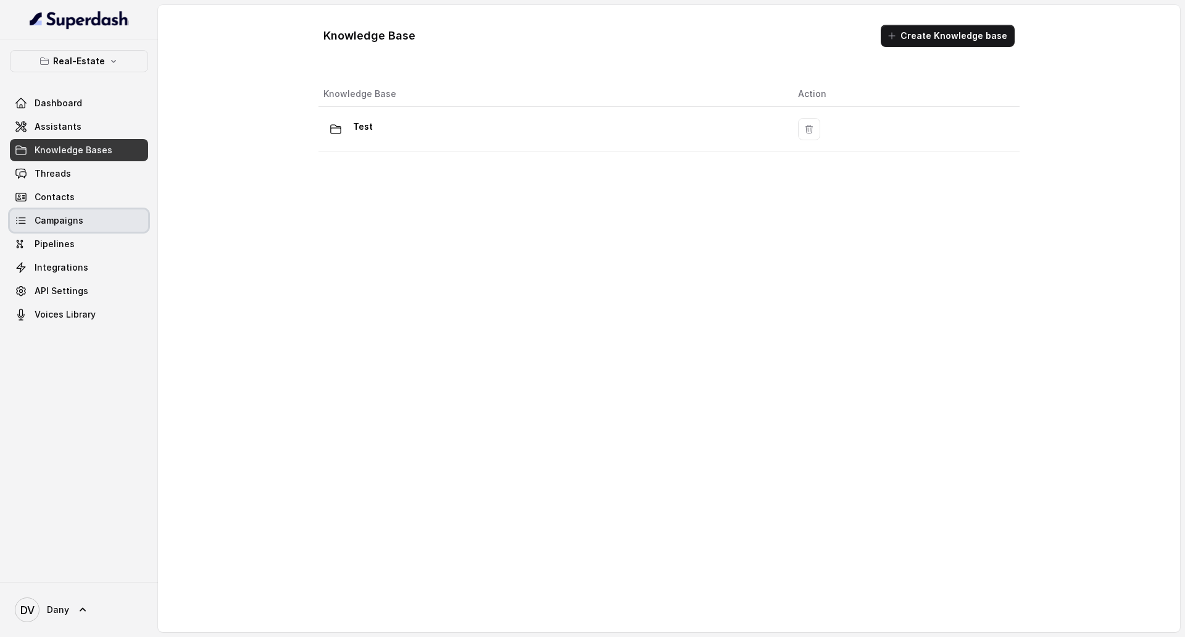
click at [78, 227] on link "Campaigns" at bounding box center [79, 220] width 138 height 22
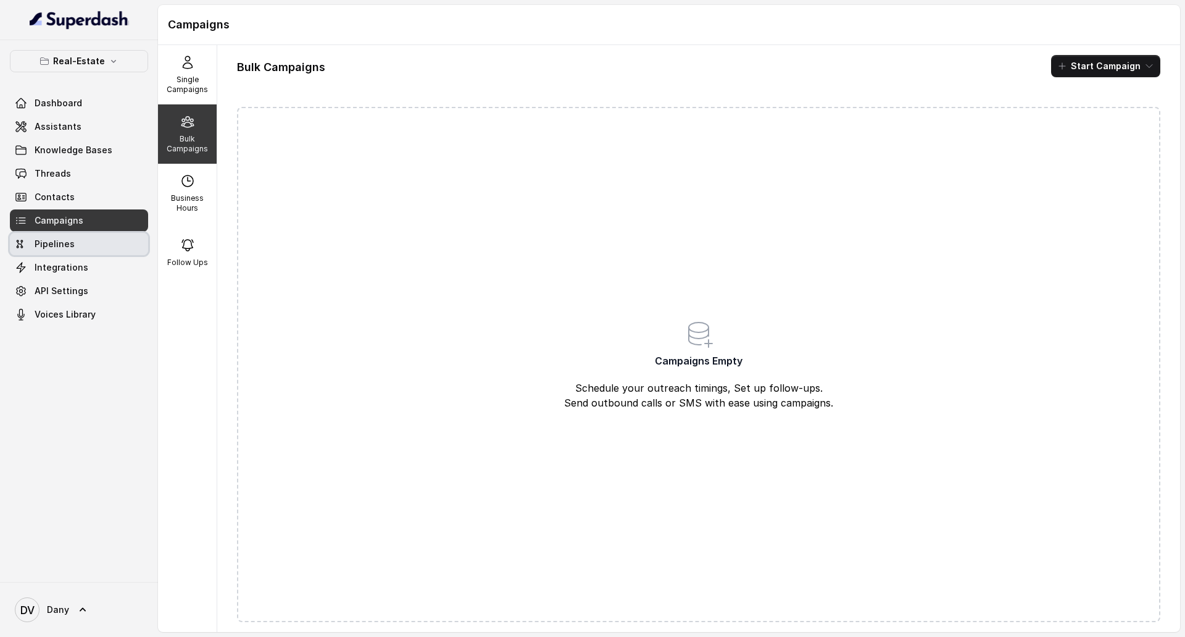
click at [79, 244] on link "Pipelines" at bounding box center [79, 244] width 138 height 22
